Goal: Information Seeking & Learning: Learn about a topic

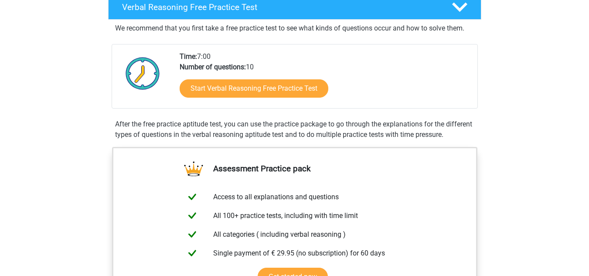
scroll to position [154, 0]
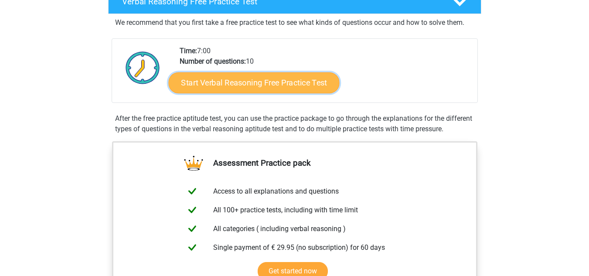
click at [280, 78] on link "Start Verbal Reasoning Free Practice Test" at bounding box center [253, 82] width 171 height 21
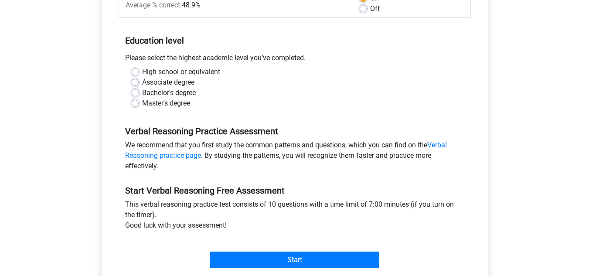
scroll to position [160, 0]
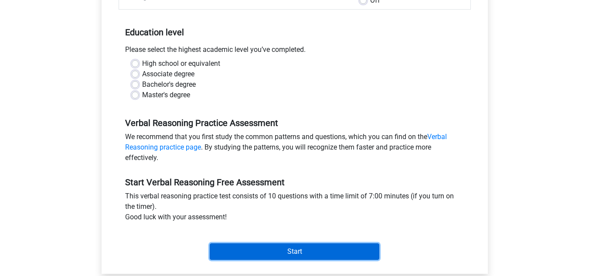
click at [305, 256] on input "Start" at bounding box center [295, 251] width 170 height 17
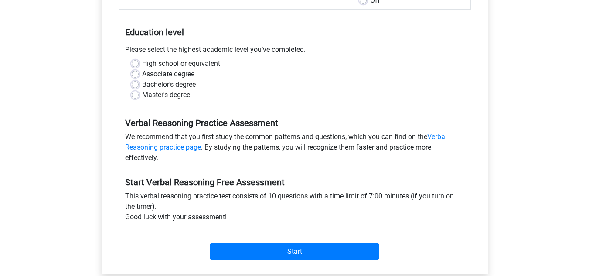
click at [139, 64] on div "High school or equivalent" at bounding box center [295, 63] width 326 height 10
click at [142, 64] on label "High school or equivalent" at bounding box center [181, 63] width 78 height 10
click at [136, 64] on input "High school or equivalent" at bounding box center [135, 62] width 7 height 9
radio input "true"
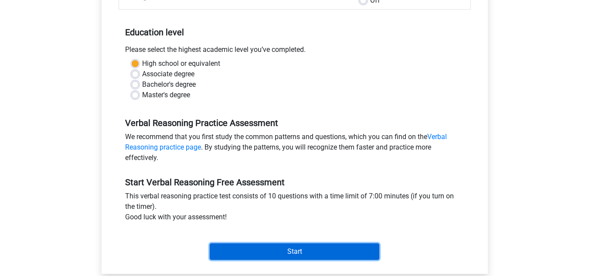
click at [297, 249] on input "Start" at bounding box center [295, 251] width 170 height 17
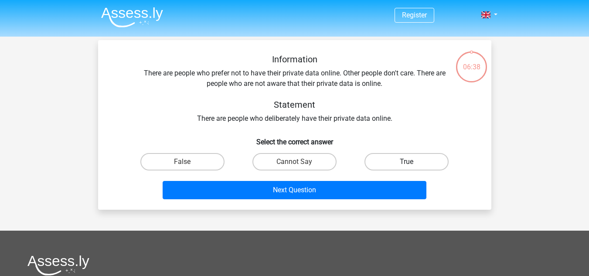
click at [418, 161] on label "True" at bounding box center [406, 161] width 84 height 17
click at [412, 162] on input "True" at bounding box center [410, 165] width 6 height 6
radio input "true"
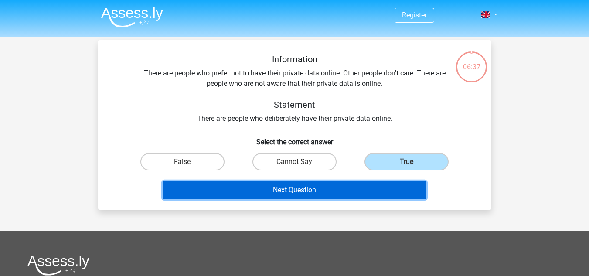
click at [350, 183] on button "Next Question" at bounding box center [295, 190] width 264 height 18
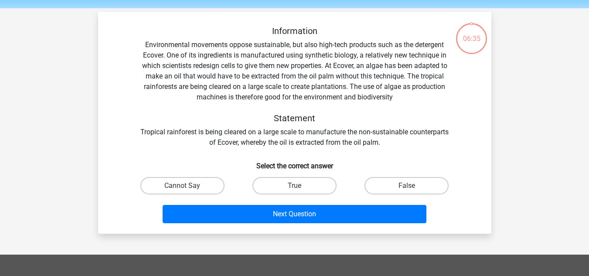
scroll to position [40, 0]
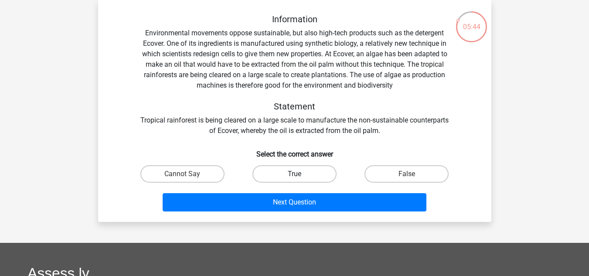
click at [302, 176] on label "True" at bounding box center [294, 173] width 84 height 17
click at [300, 176] on input "True" at bounding box center [297, 177] width 6 height 6
radio input "true"
click at [387, 174] on label "False" at bounding box center [406, 173] width 84 height 17
click at [407, 174] on input "False" at bounding box center [410, 177] width 6 height 6
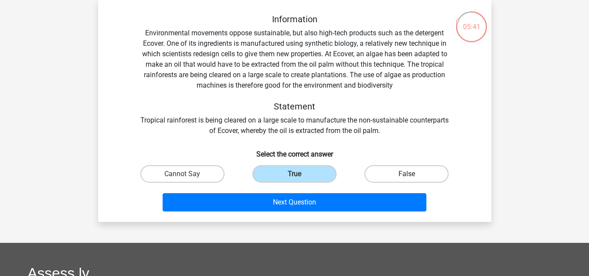
radio input "true"
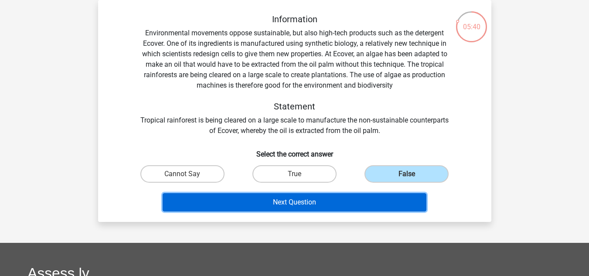
click at [325, 203] on button "Next Question" at bounding box center [295, 202] width 264 height 18
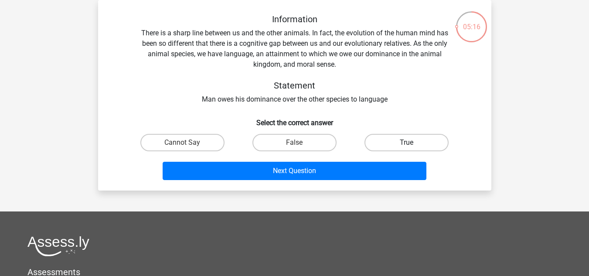
click at [380, 137] on label "True" at bounding box center [406, 142] width 84 height 17
click at [407, 142] on input "True" at bounding box center [410, 145] width 6 height 6
radio input "true"
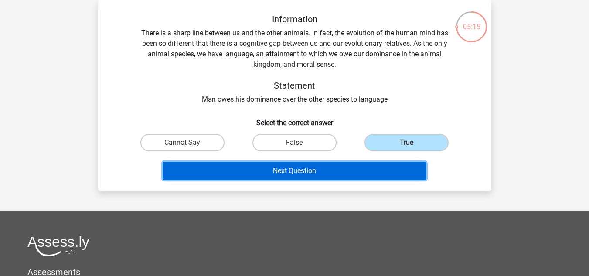
click at [323, 169] on button "Next Question" at bounding box center [295, 171] width 264 height 18
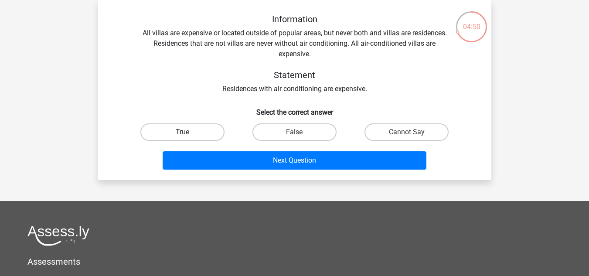
click at [199, 136] on label "True" at bounding box center [182, 131] width 84 height 17
click at [188, 136] on input "True" at bounding box center [185, 135] width 6 height 6
radio input "true"
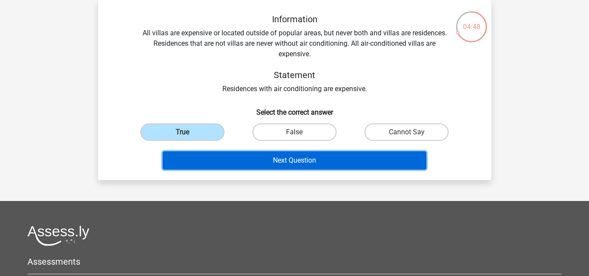
click at [241, 165] on button "Next Question" at bounding box center [295, 160] width 264 height 18
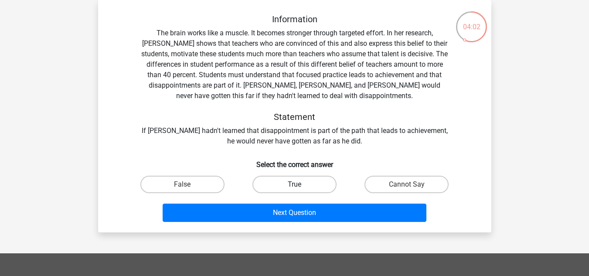
click at [293, 186] on label "True" at bounding box center [294, 184] width 84 height 17
click at [294, 186] on input "True" at bounding box center [297, 187] width 6 height 6
radio input "true"
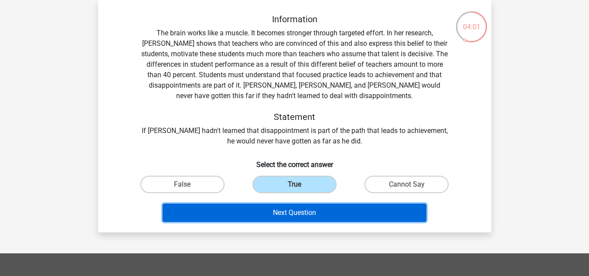
click at [286, 213] on button "Next Question" at bounding box center [295, 212] width 264 height 18
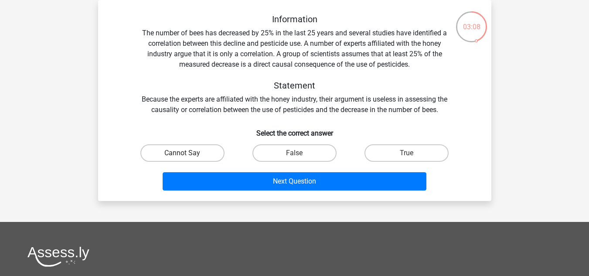
click at [197, 156] on label "Cannot Say" at bounding box center [182, 152] width 84 height 17
click at [188, 156] on input "Cannot Say" at bounding box center [185, 156] width 6 height 6
radio input "true"
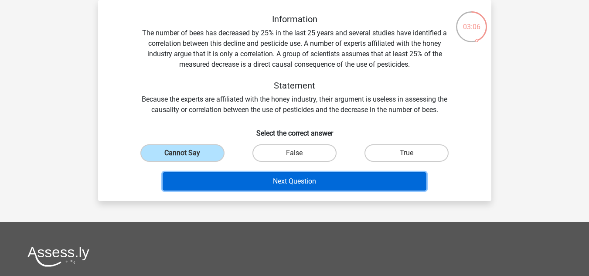
click at [233, 179] on button "Next Question" at bounding box center [295, 181] width 264 height 18
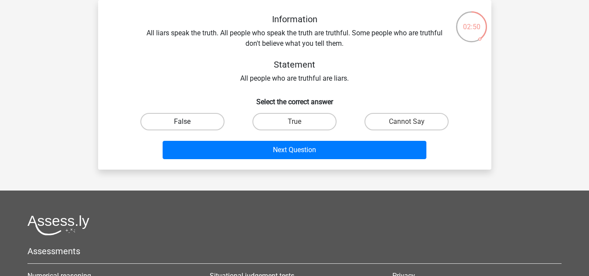
click at [204, 130] on label "False" at bounding box center [182, 121] width 84 height 17
click at [188, 127] on input "False" at bounding box center [185, 125] width 6 height 6
radio input "true"
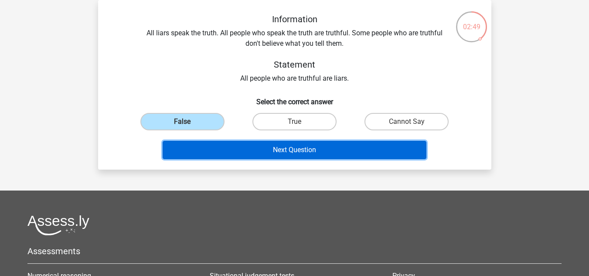
click at [274, 149] on button "Next Question" at bounding box center [295, 150] width 264 height 18
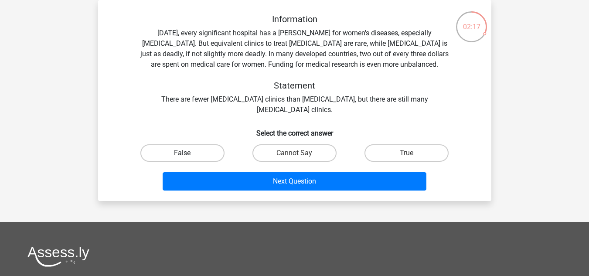
click at [189, 152] on label "False" at bounding box center [182, 152] width 84 height 17
click at [188, 153] on input "False" at bounding box center [185, 156] width 6 height 6
radio input "true"
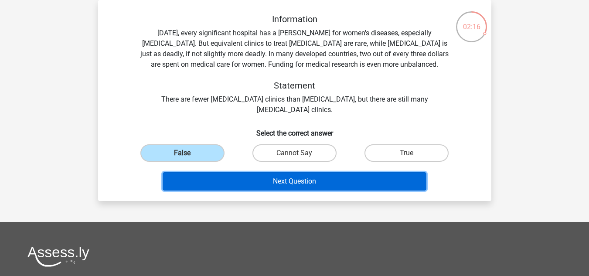
click at [329, 183] on button "Next Question" at bounding box center [295, 181] width 264 height 18
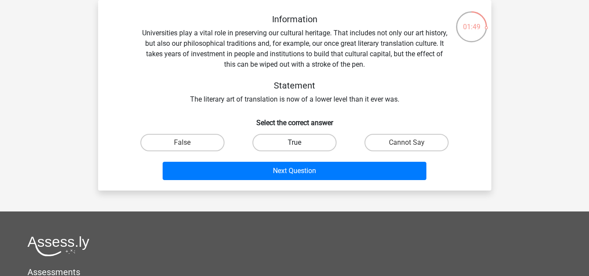
click at [286, 142] on label "True" at bounding box center [294, 142] width 84 height 17
click at [294, 142] on input "True" at bounding box center [297, 145] width 6 height 6
radio input "true"
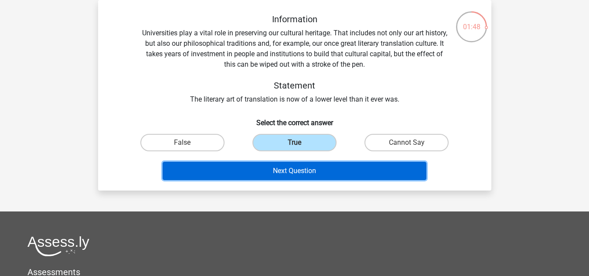
click at [270, 174] on button "Next Question" at bounding box center [295, 171] width 264 height 18
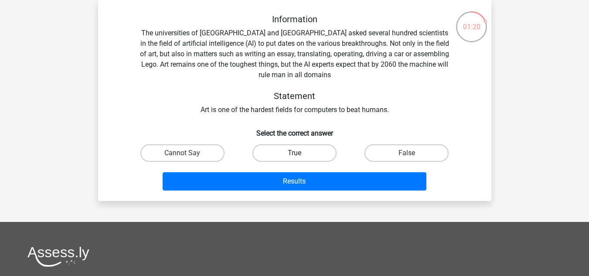
click at [279, 153] on label "True" at bounding box center [294, 152] width 84 height 17
click at [294, 153] on input "True" at bounding box center [297, 156] width 6 height 6
radio input "true"
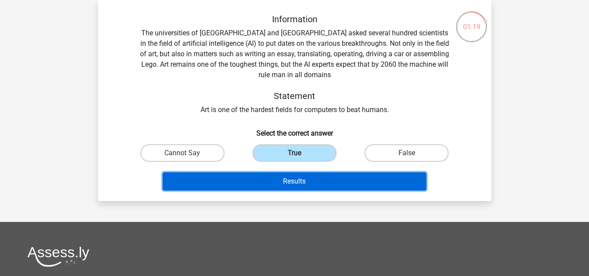
click at [291, 180] on button "Results" at bounding box center [295, 181] width 264 height 18
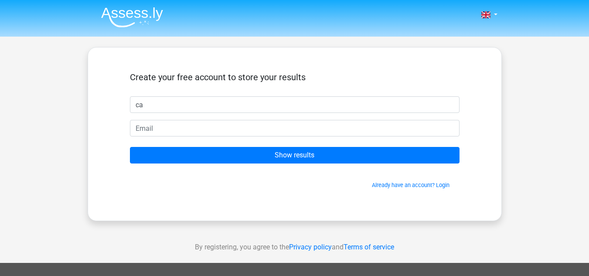
type input "c"
type input "Carly"
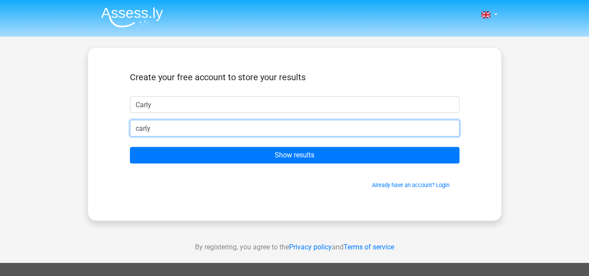
type input "carlyjaydemcc@gmail.com"
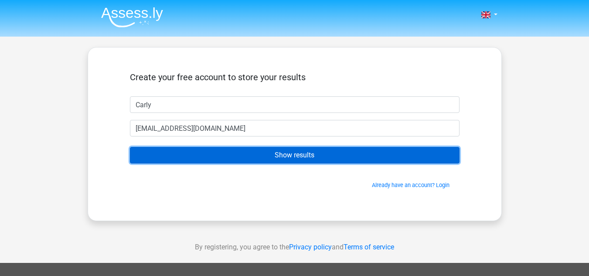
click at [227, 154] on input "Show results" at bounding box center [294, 155] width 329 height 17
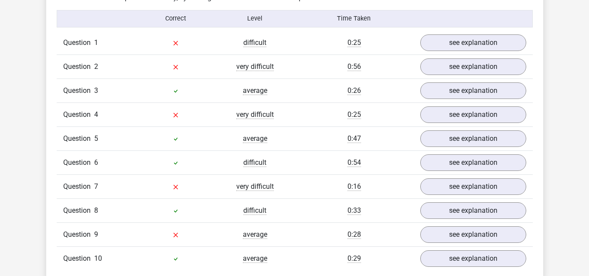
scroll to position [699, 0]
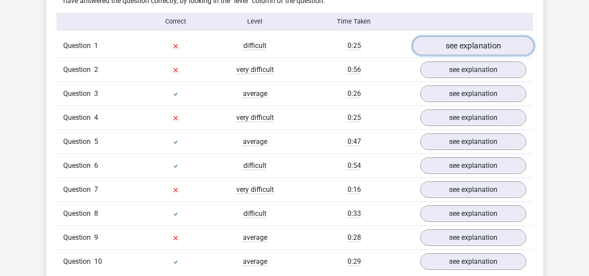
click at [448, 51] on link "see explanation" at bounding box center [473, 45] width 122 height 19
